Goal: Navigation & Orientation: Find specific page/section

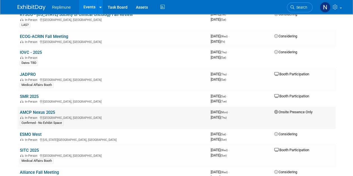
scroll to position [167, 0]
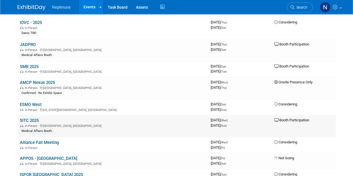
click at [23, 119] on link "SITC 2025" at bounding box center [29, 120] width 19 height 5
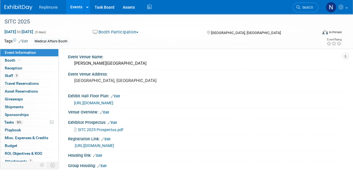
scroll to position [28, 0]
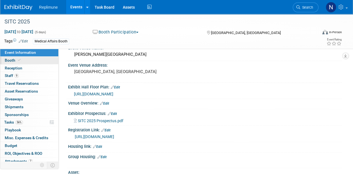
click at [6, 59] on span "Booth" at bounding box center [13, 60] width 17 height 4
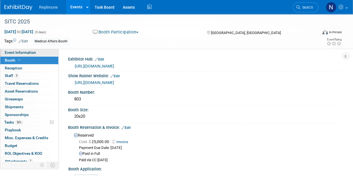
click at [9, 51] on span "Event Information" at bounding box center [20, 52] width 31 height 4
